Goal: Check status: Check status

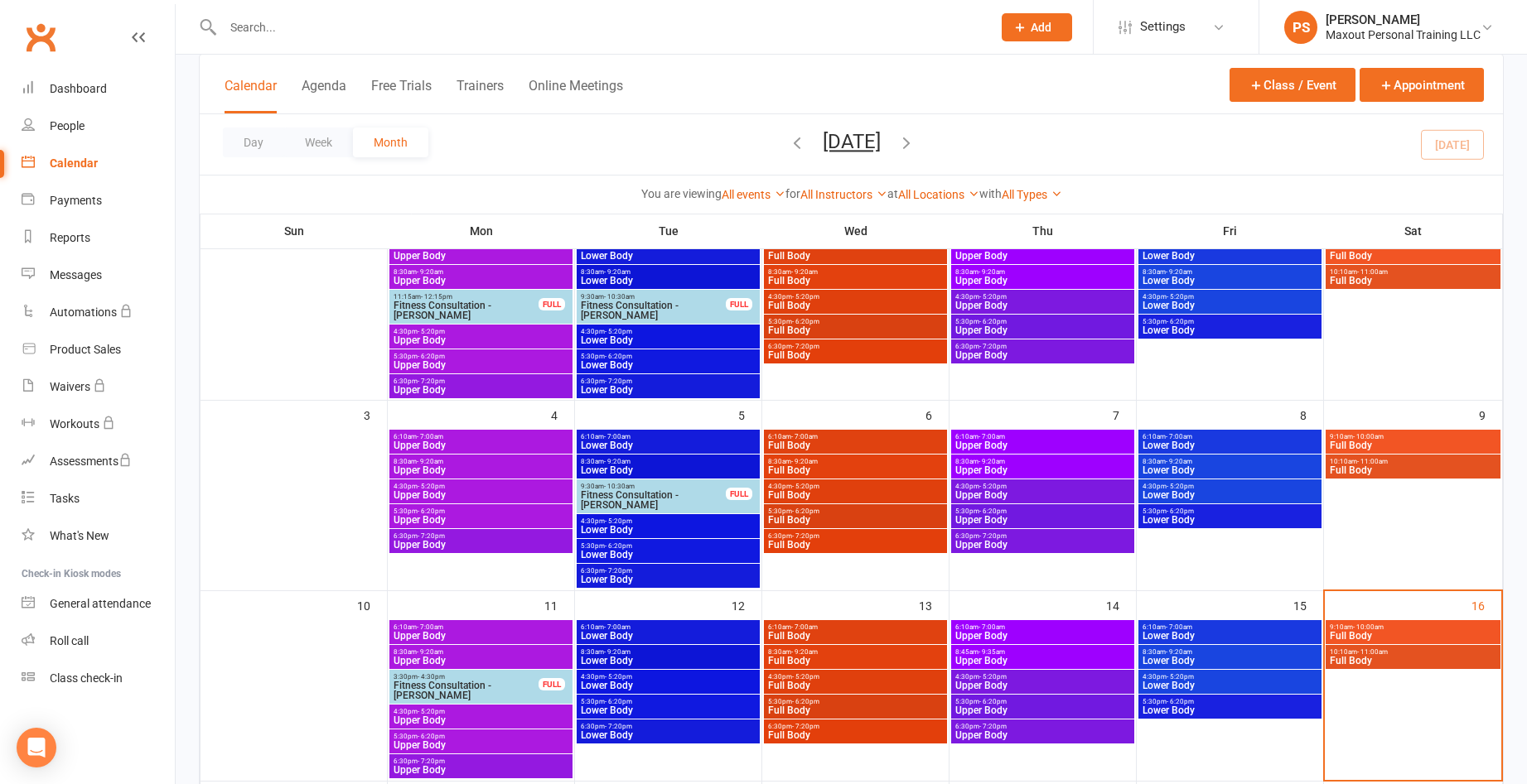
scroll to position [92, 0]
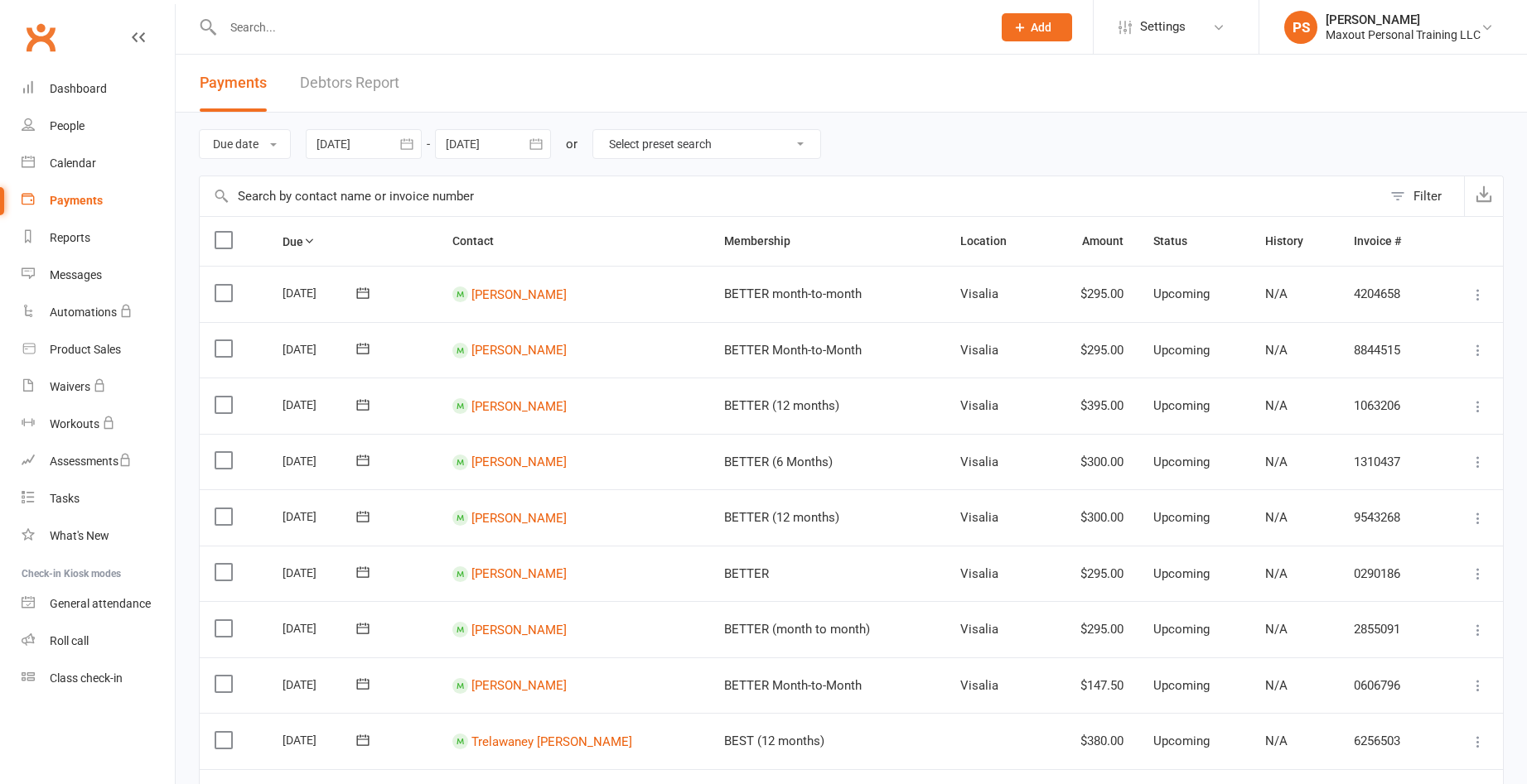
click at [412, 148] on icon "button" at bounding box center [407, 144] width 17 height 17
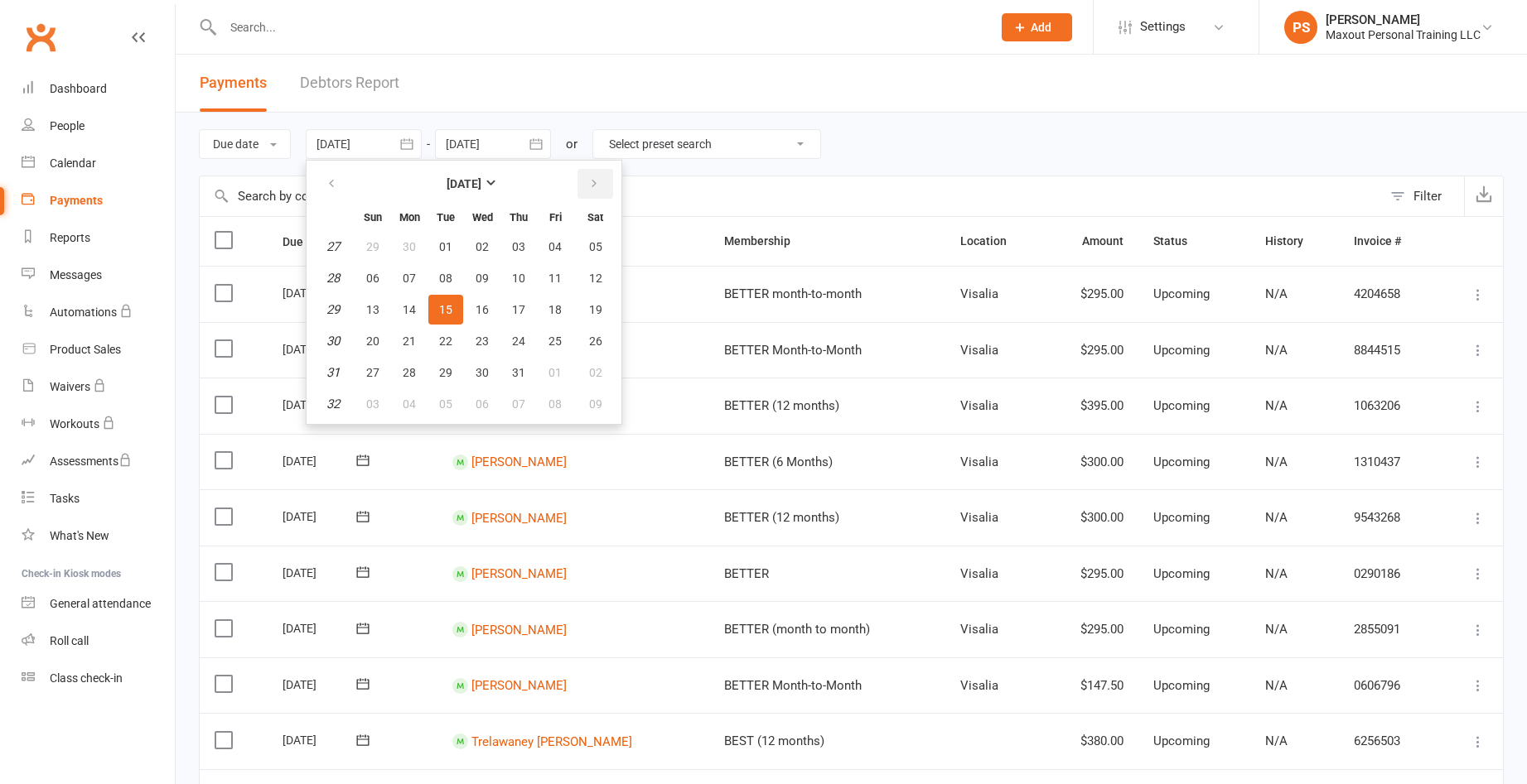
click at [612, 191] on button "button" at bounding box center [595, 184] width 36 height 30
click at [594, 178] on icon "button" at bounding box center [594, 184] width 12 height 13
click at [326, 182] on button "button" at bounding box center [332, 184] width 36 height 30
click at [411, 251] on span "01" at bounding box center [410, 247] width 13 height 13
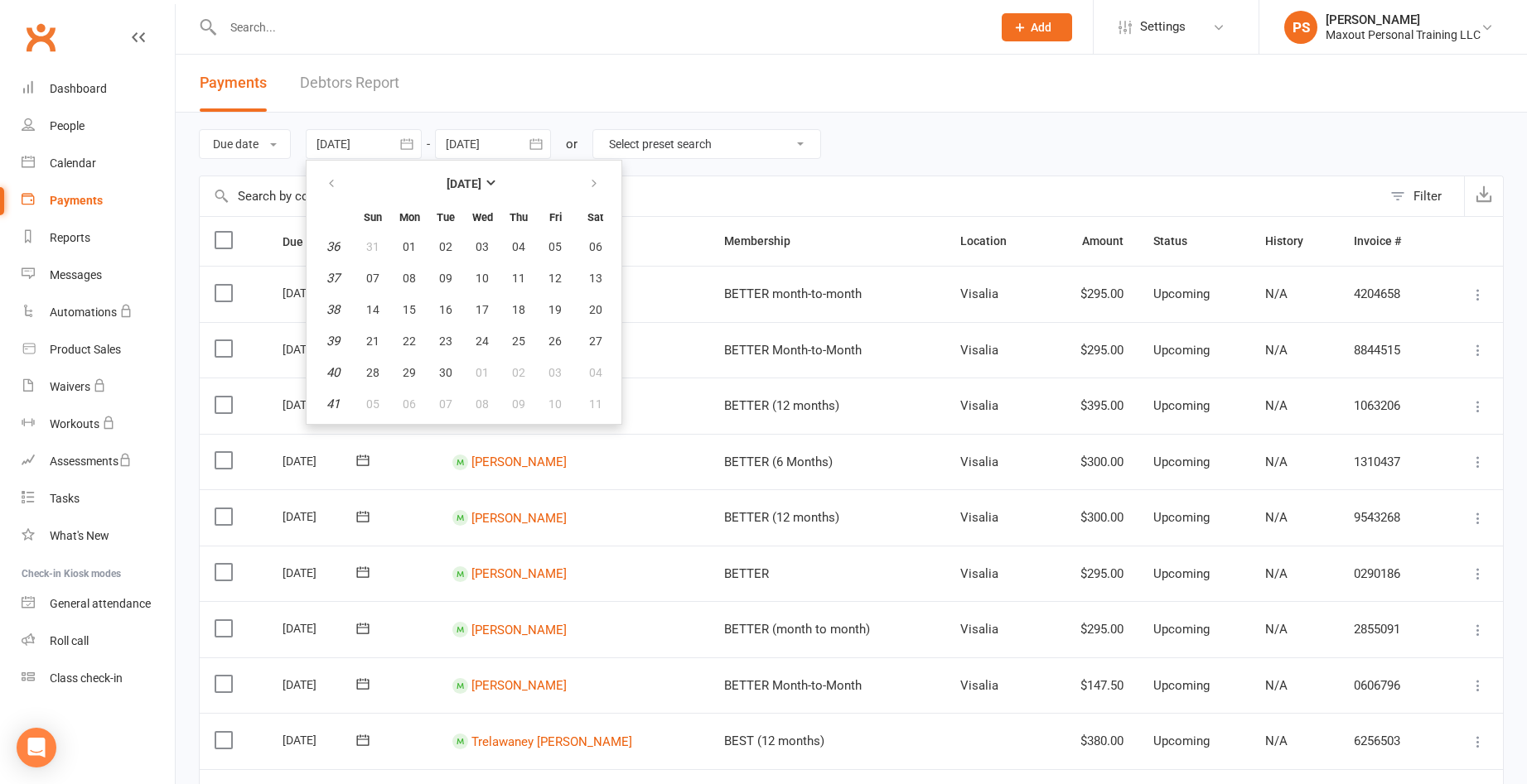
type input "01 Sep 2025"
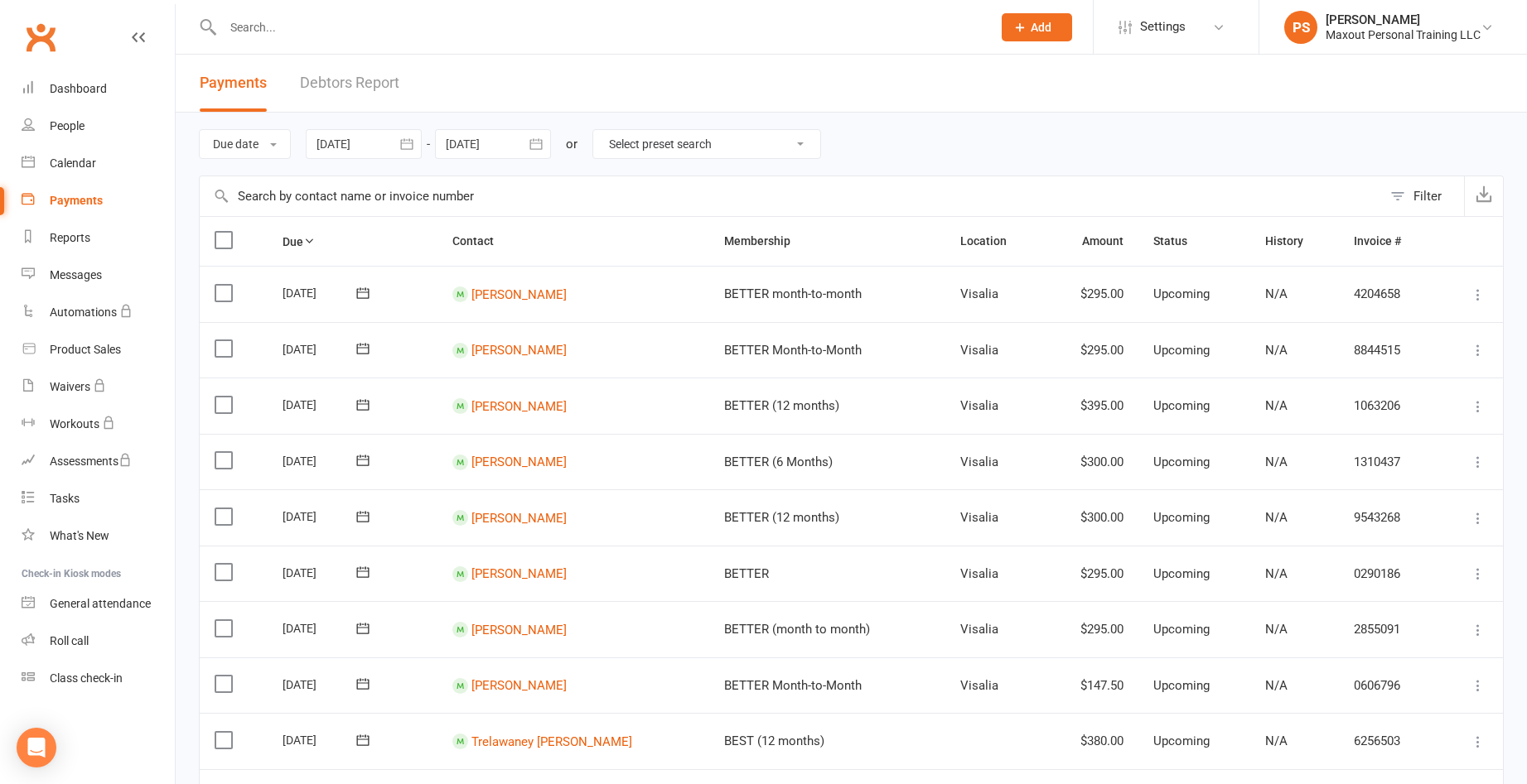
click at [545, 144] on icon "button" at bounding box center [536, 144] width 17 height 17
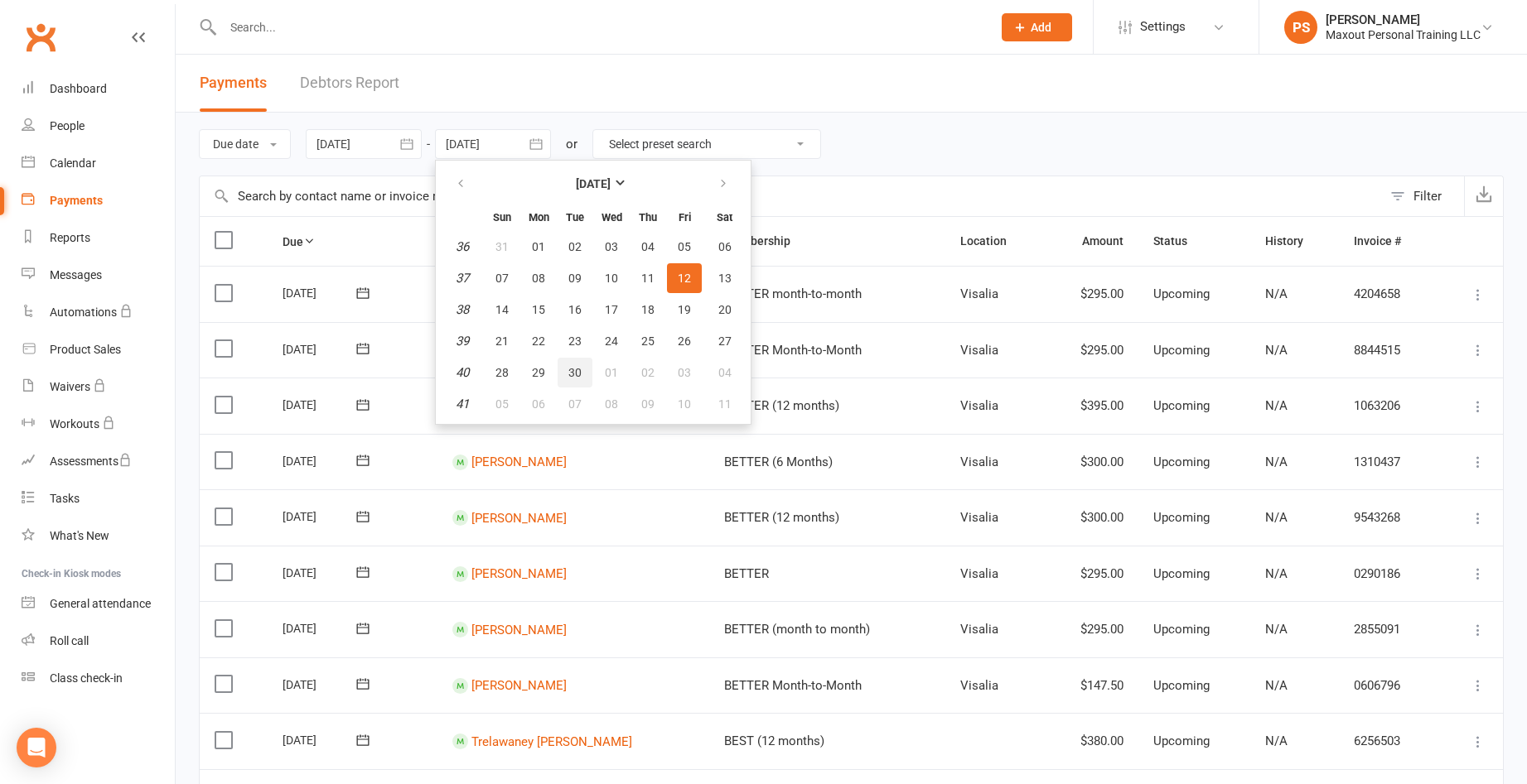
click at [575, 378] on span "30" at bounding box center [575, 373] width 13 height 13
type input "30 Sep 2025"
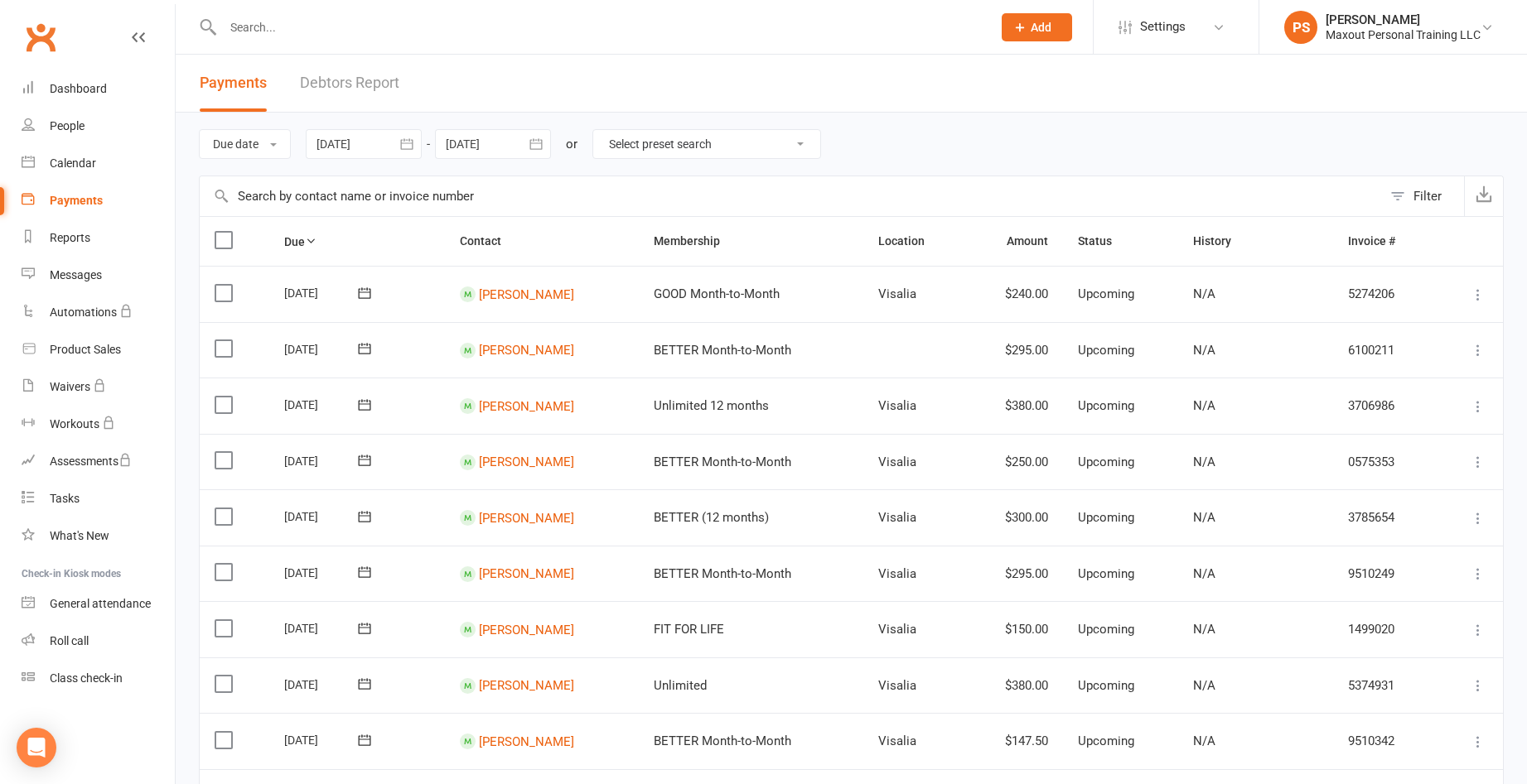
click at [1404, 199] on button "Filter" at bounding box center [1423, 196] width 82 height 40
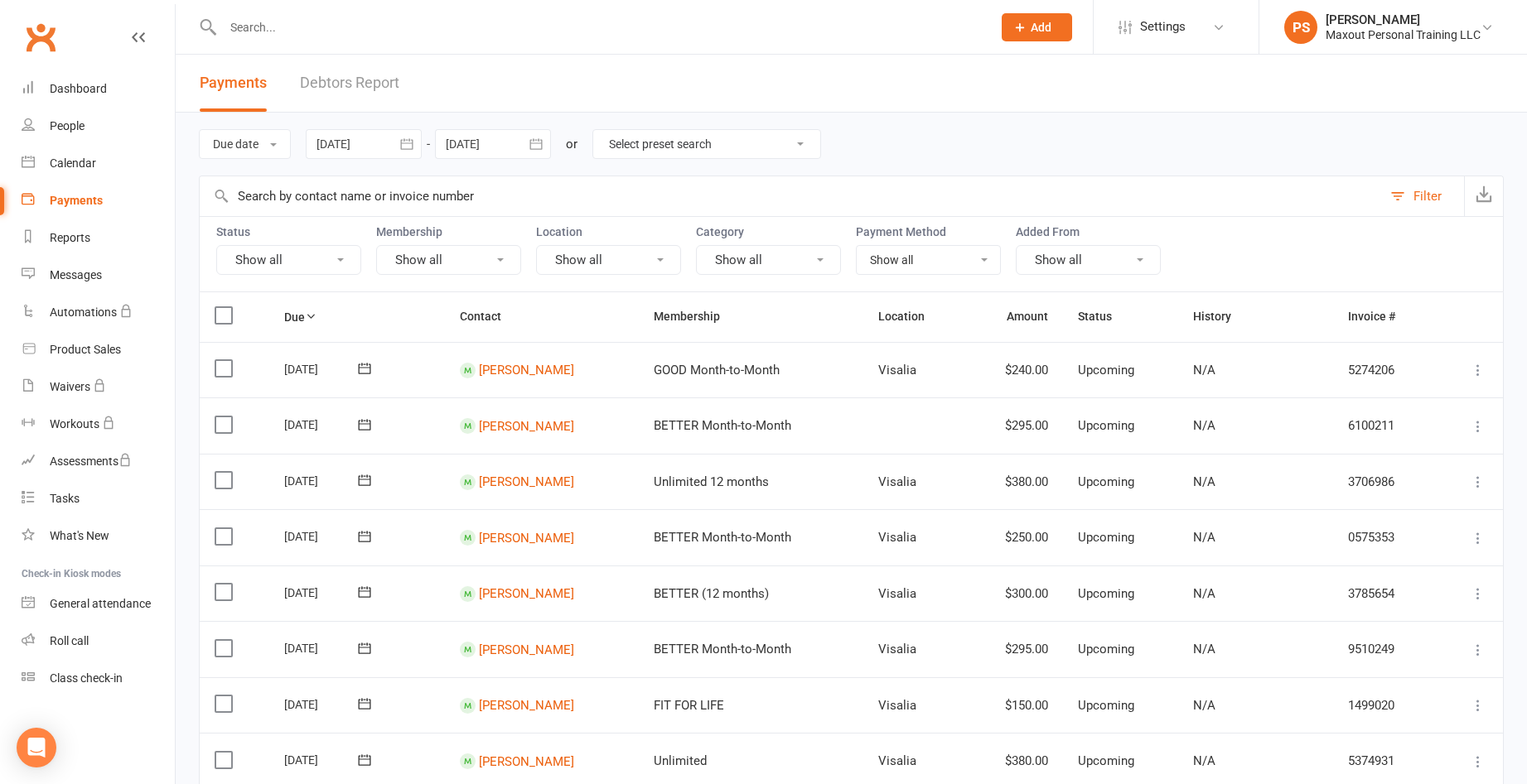
click at [311, 258] on button "Show all" at bounding box center [289, 261] width 145 height 30
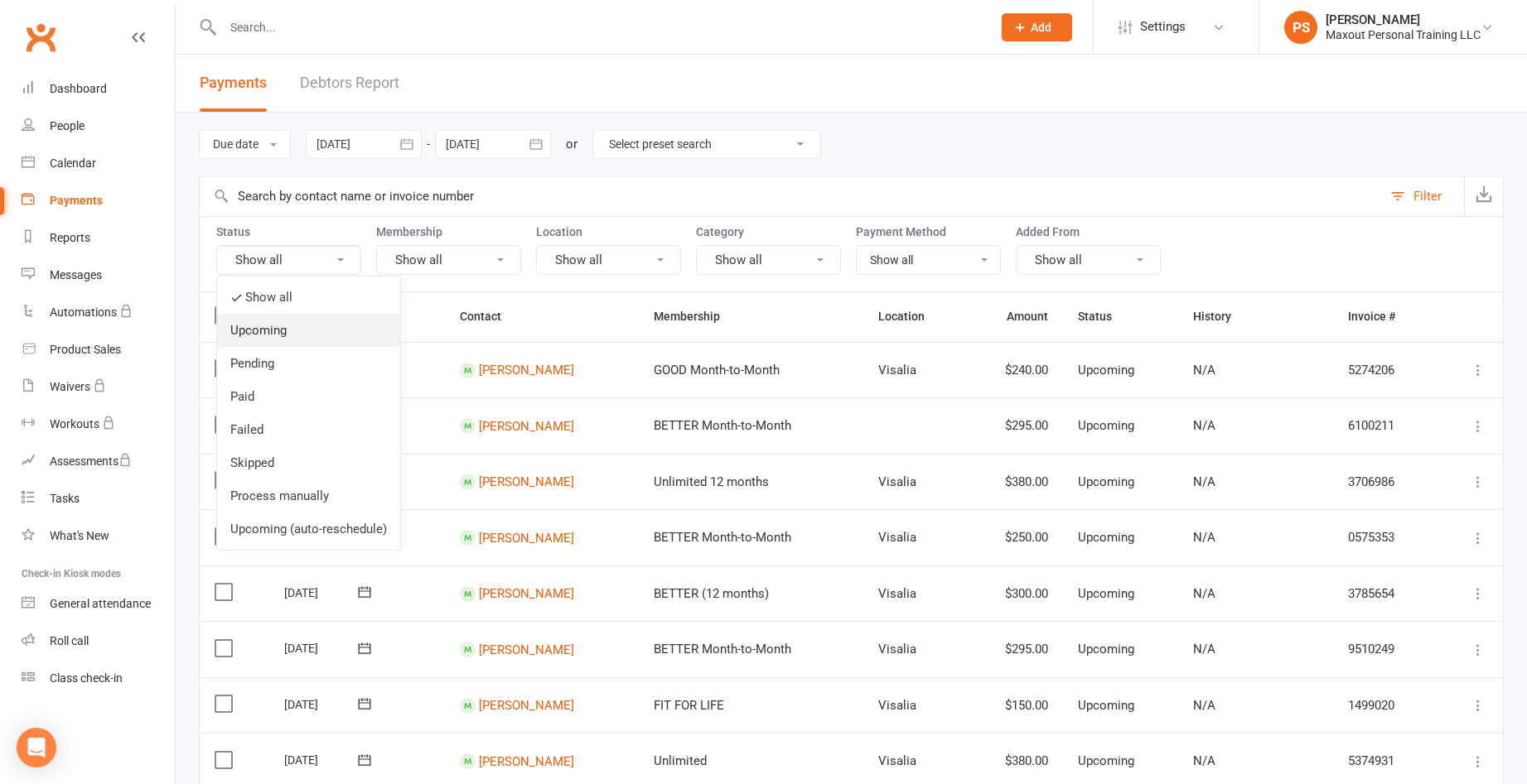
click at [286, 332] on link "Upcoming" at bounding box center [309, 330] width 183 height 33
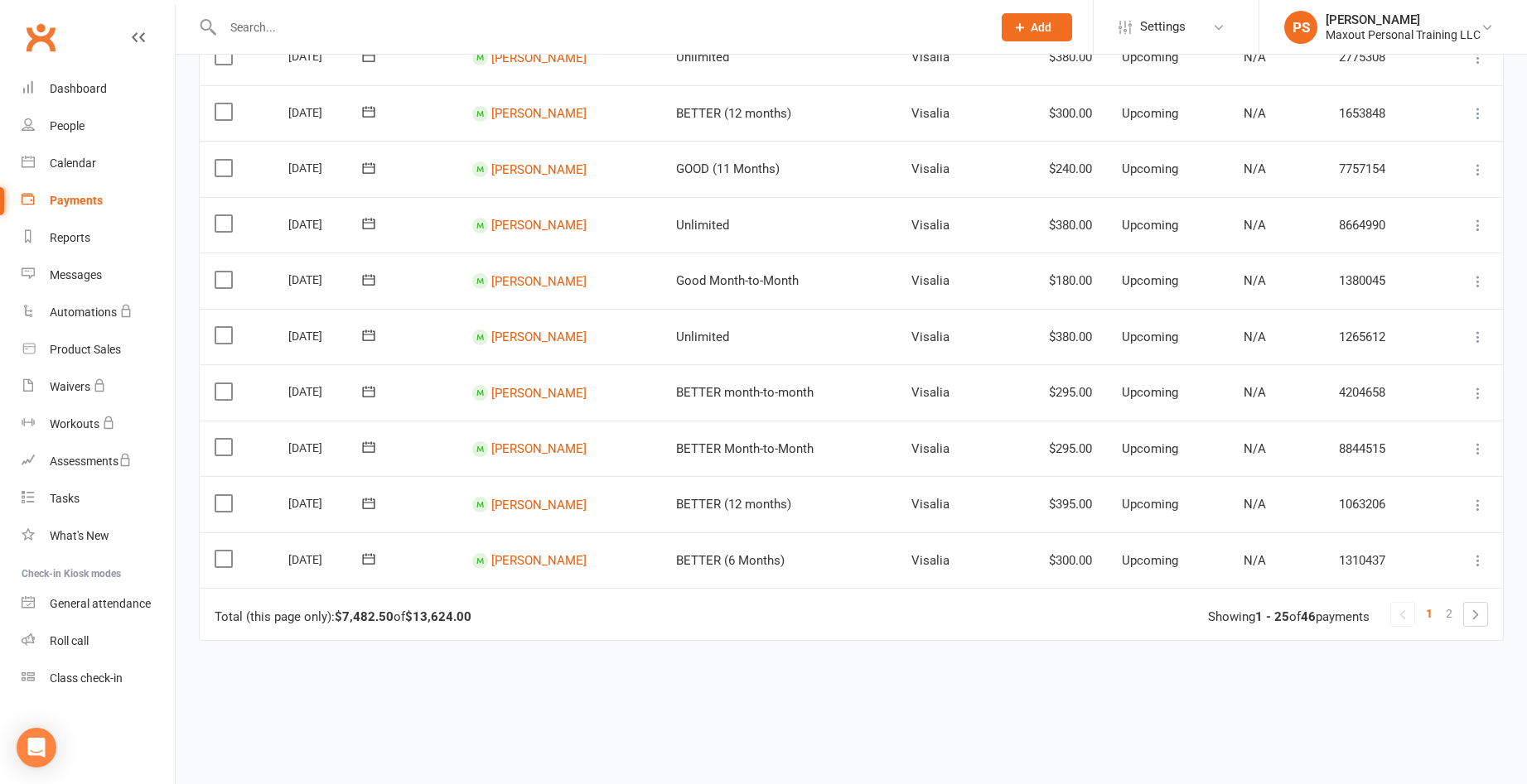
scroll to position [1167, 0]
